Goal: Information Seeking & Learning: Find specific page/section

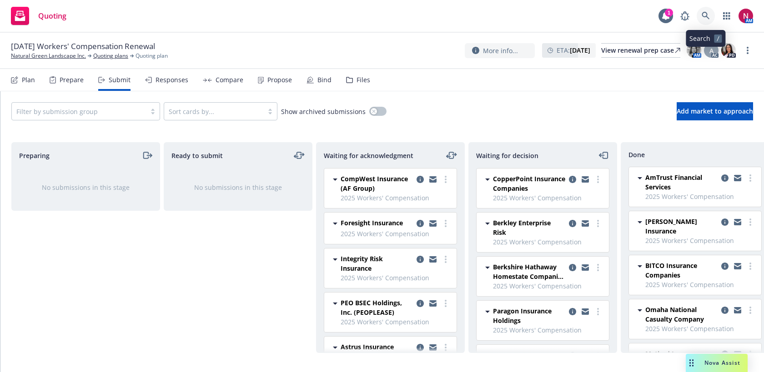
click at [704, 17] on icon at bounding box center [705, 16] width 8 height 8
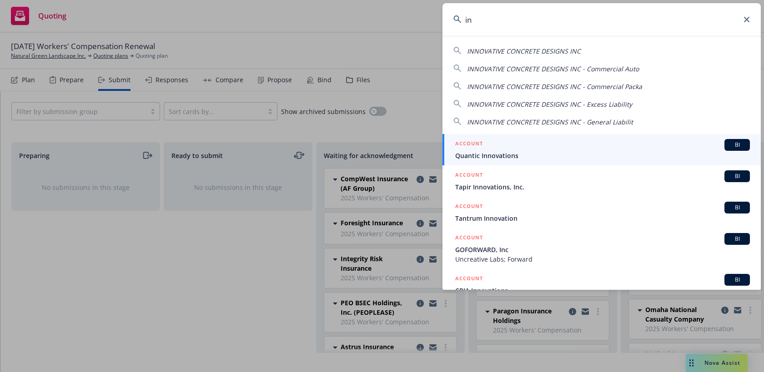
type input "i"
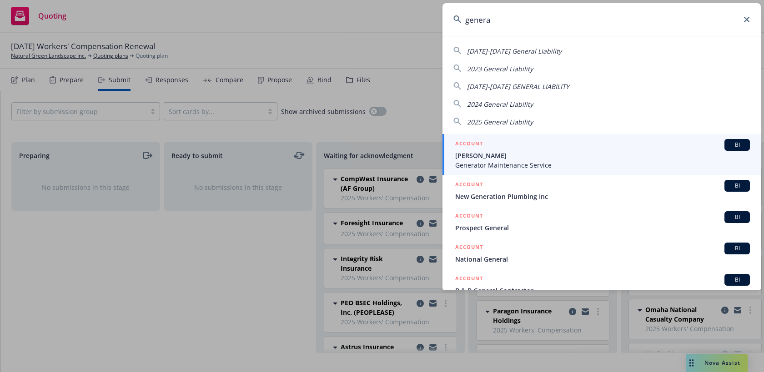
drag, startPoint x: 499, startPoint y: 25, endPoint x: 390, endPoint y: 17, distance: 109.0
click at [390, 17] on div "genera 2022-2023 General Liability 2023 General Liability 2023-2024 GENERAL LIA…" at bounding box center [382, 186] width 764 height 372
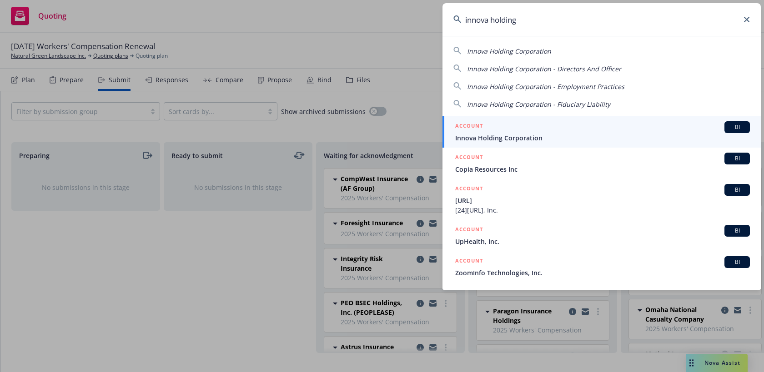
type input "innova holding"
click at [484, 137] on span "Innova Holding Corporation" at bounding box center [602, 138] width 295 height 10
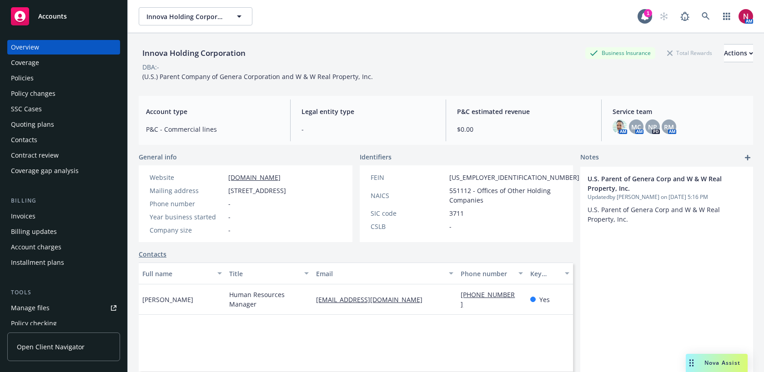
click at [19, 75] on div "Policies" at bounding box center [22, 78] width 23 height 15
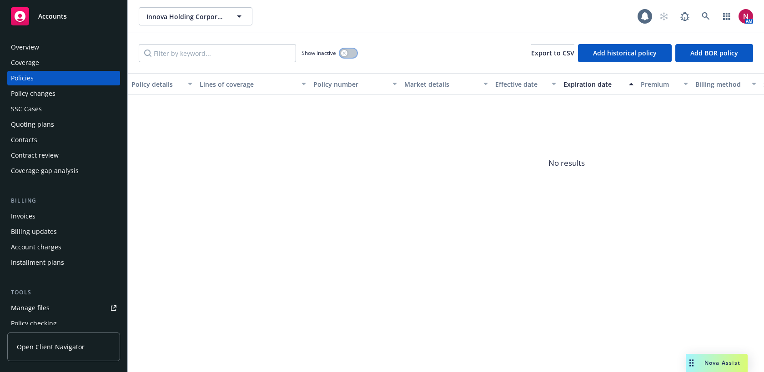
click at [350, 53] on button "button" at bounding box center [348, 53] width 17 height 9
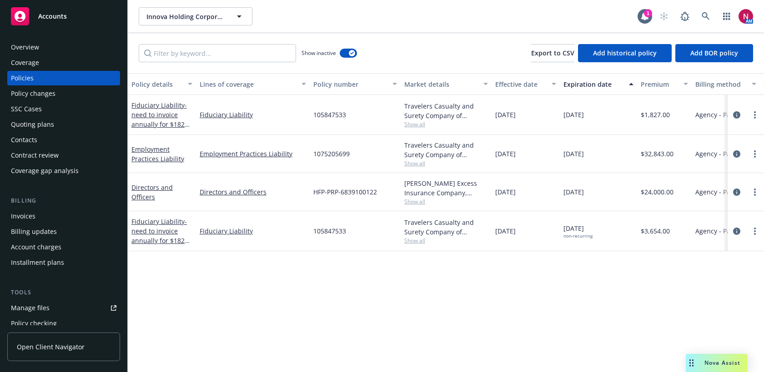
click at [157, 236] on div "Fiduciary Liability - need to invoice annually for $1827 on 10/01/23, 10/01/24" at bounding box center [161, 231] width 61 height 29
click at [155, 232] on span "- need to invoice annually for $1827 on 10/01/23, 10/01/24" at bounding box center [160, 235] width 58 height 37
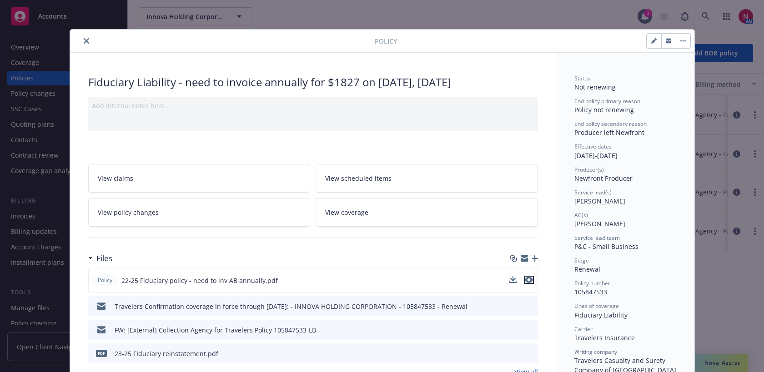
click at [530, 280] on icon "preview file" at bounding box center [529, 280] width 8 height 6
click at [85, 40] on icon "close" at bounding box center [86, 40] width 5 height 5
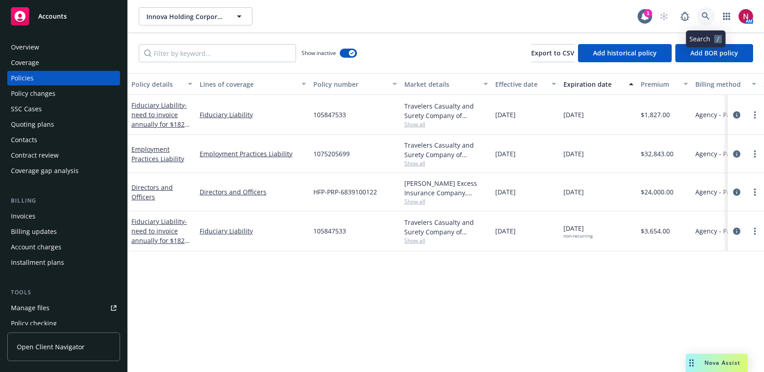
click at [703, 19] on icon at bounding box center [705, 16] width 8 height 8
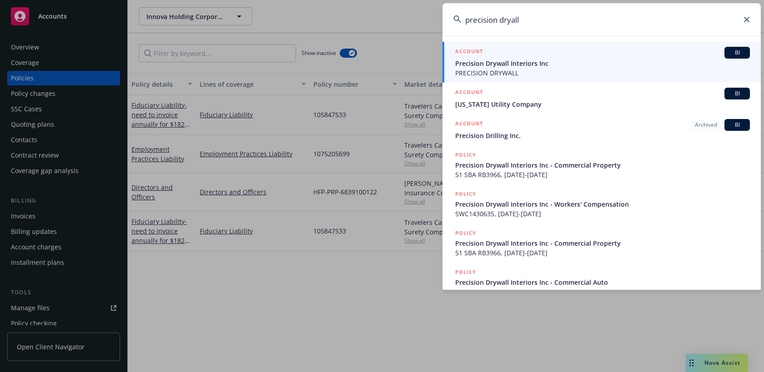
type input "precision dryall"
click at [612, 70] on span "PRECISION DRYWALL" at bounding box center [602, 73] width 295 height 10
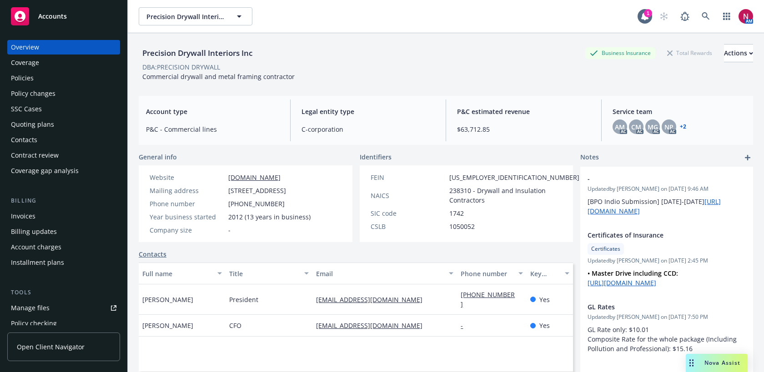
click at [50, 75] on div "Policies" at bounding box center [63, 78] width 105 height 15
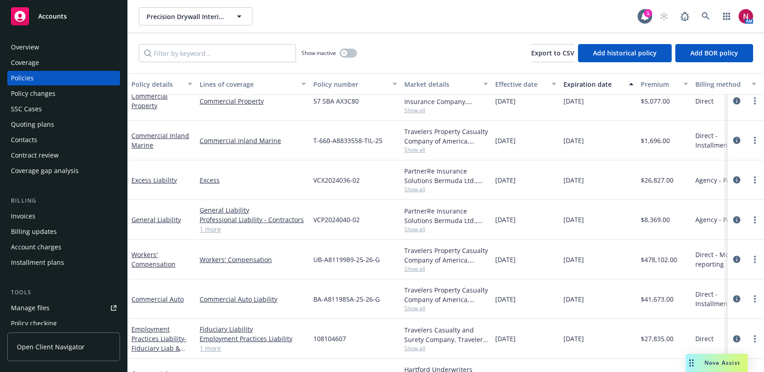
scroll to position [15, 0]
click at [704, 9] on link at bounding box center [705, 16] width 18 height 18
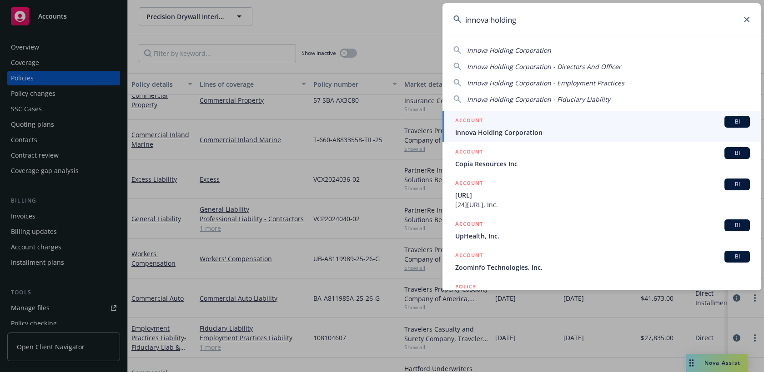
type input "innova holding"
click at [597, 122] on div "ACCOUNT BI" at bounding box center [602, 122] width 295 height 12
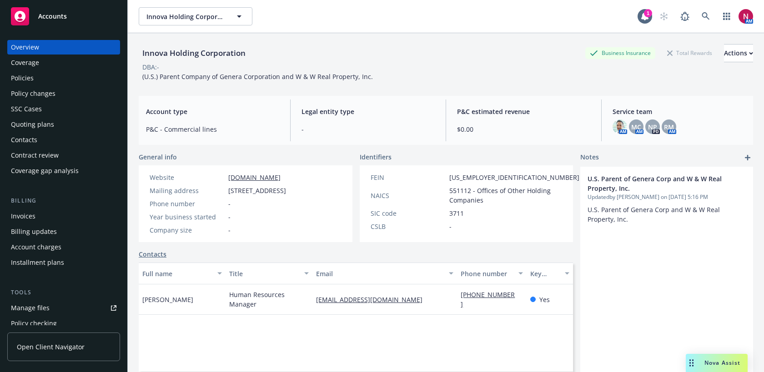
click at [18, 80] on div "Policies" at bounding box center [22, 78] width 23 height 15
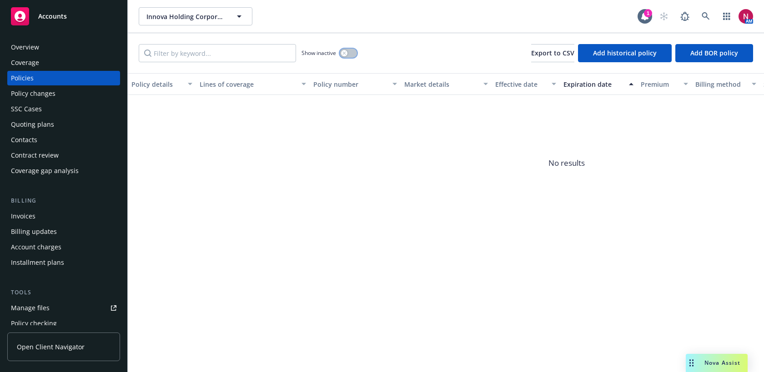
click at [349, 53] on button "button" at bounding box center [348, 53] width 17 height 9
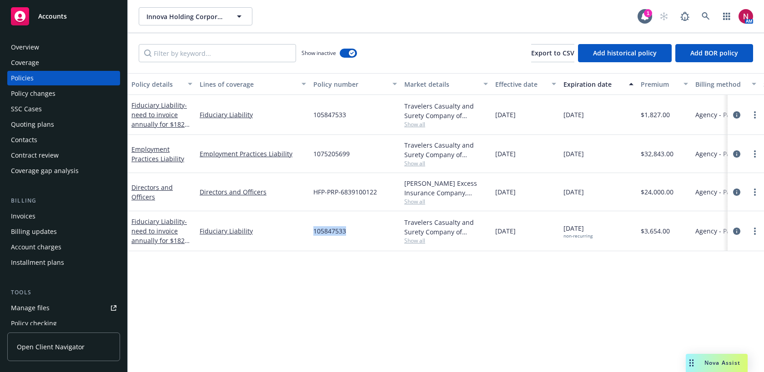
drag, startPoint x: 313, startPoint y: 228, endPoint x: 349, endPoint y: 230, distance: 35.5
click at [349, 230] on div "105847533" at bounding box center [355, 231] width 91 height 40
copy span "105847533"
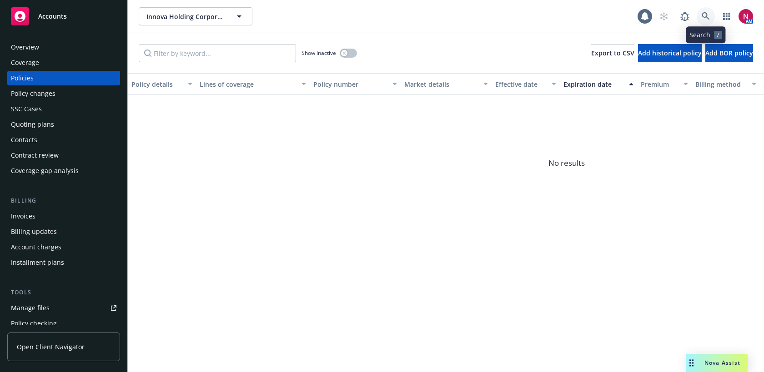
click at [703, 13] on icon at bounding box center [705, 16] width 8 height 8
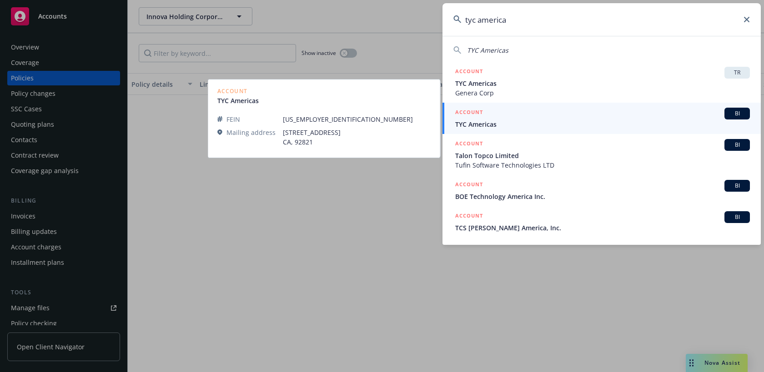
type input "tyc america"
click at [581, 119] on div "ACCOUNT BI" at bounding box center [602, 114] width 295 height 12
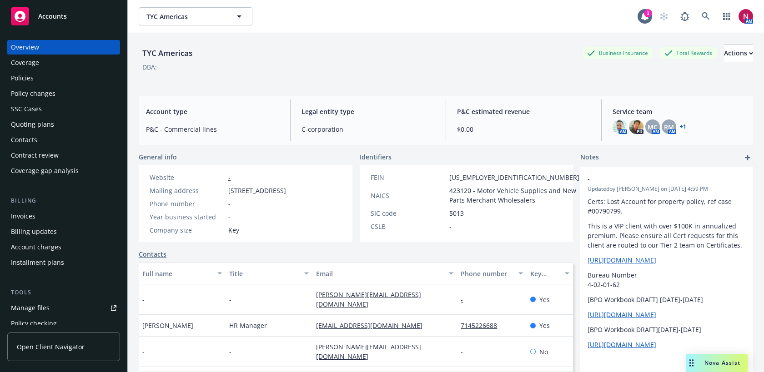
click at [41, 78] on div "Policies" at bounding box center [63, 78] width 105 height 15
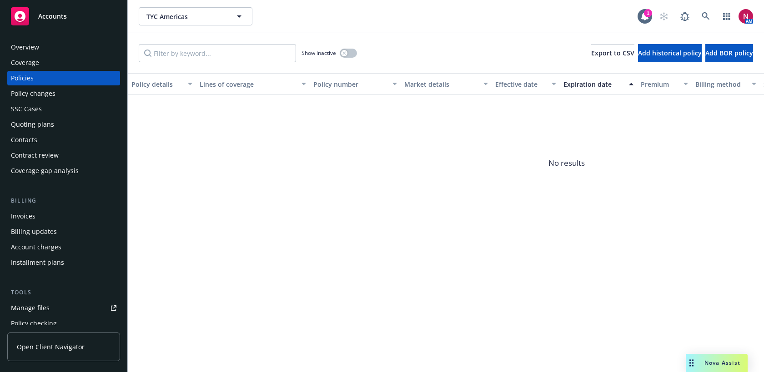
click at [350, 48] on div "Show inactive" at bounding box center [328, 53] width 55 height 18
click at [350, 54] on button "button" at bounding box center [348, 53] width 17 height 9
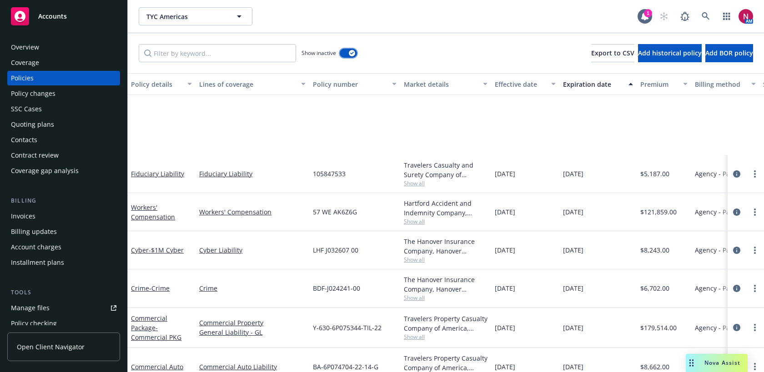
scroll to position [1745, 0]
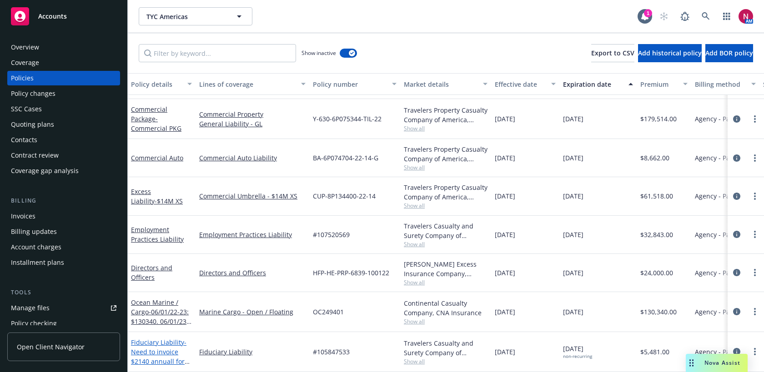
click at [145, 344] on link "Fiduciary Liability - Need to invoice $2140 annuall for [DATE], and [DATE]" at bounding box center [160, 356] width 58 height 37
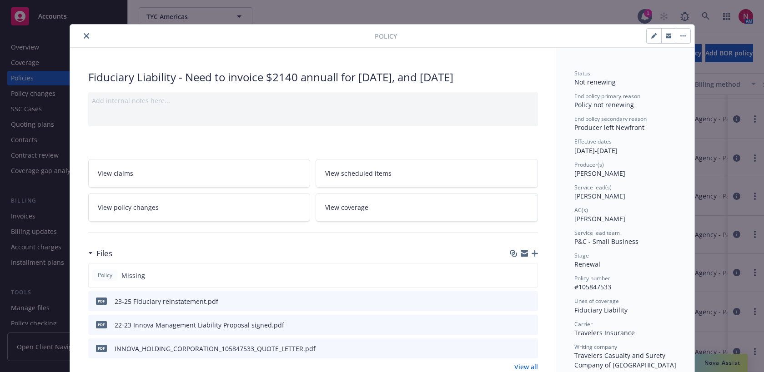
scroll to position [6, 0]
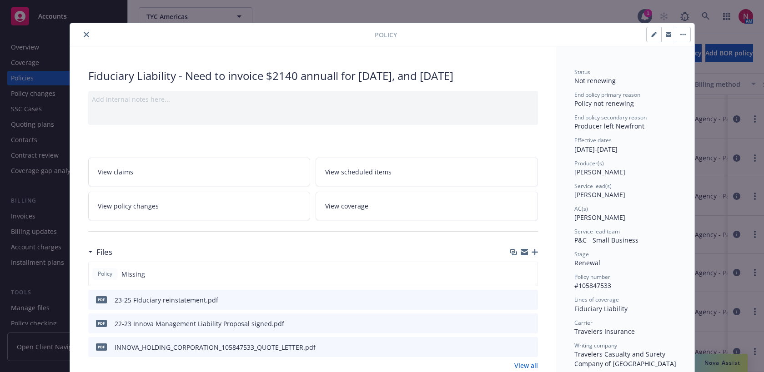
click at [528, 321] on icon "preview file" at bounding box center [529, 323] width 8 height 6
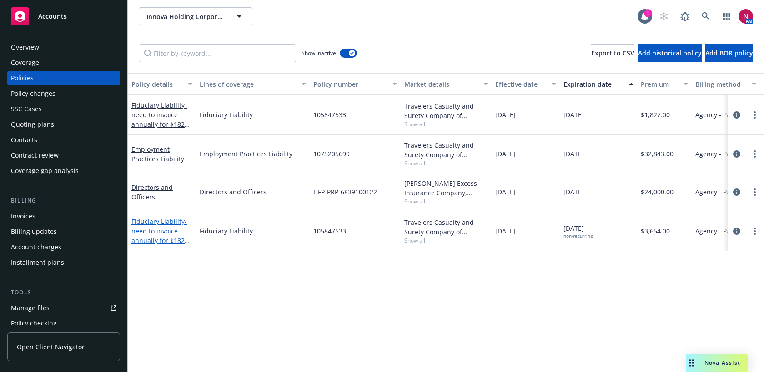
click at [154, 234] on span "- need to invoice annually for $1827 on 10/01/23, 10/01/24" at bounding box center [160, 235] width 58 height 37
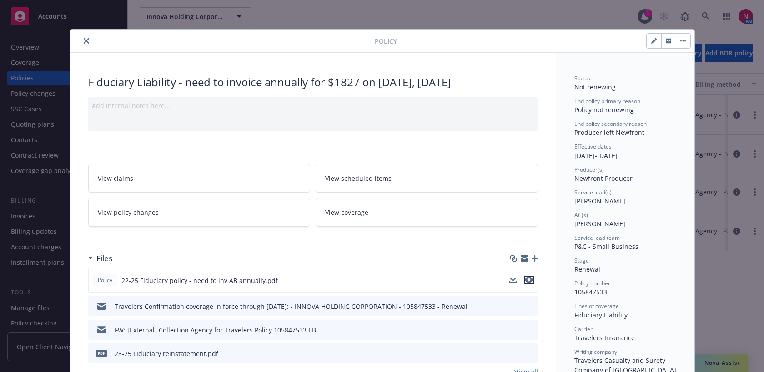
click at [532, 279] on icon "preview file" at bounding box center [529, 280] width 8 height 6
click at [85, 40] on icon "close" at bounding box center [86, 40] width 5 height 5
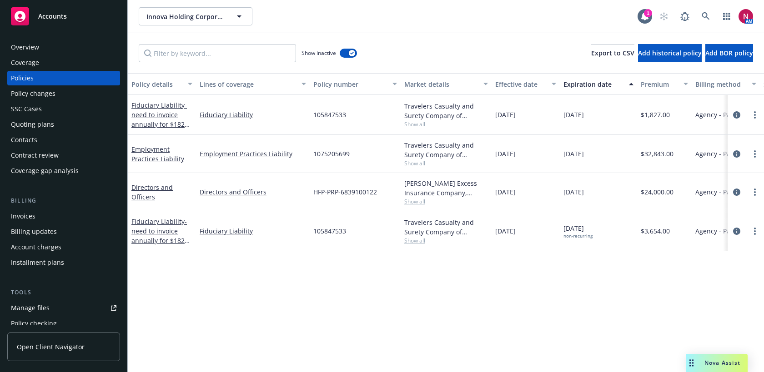
click at [43, 49] on div "Overview" at bounding box center [63, 47] width 105 height 15
